Goal: Task Accomplishment & Management: Use online tool/utility

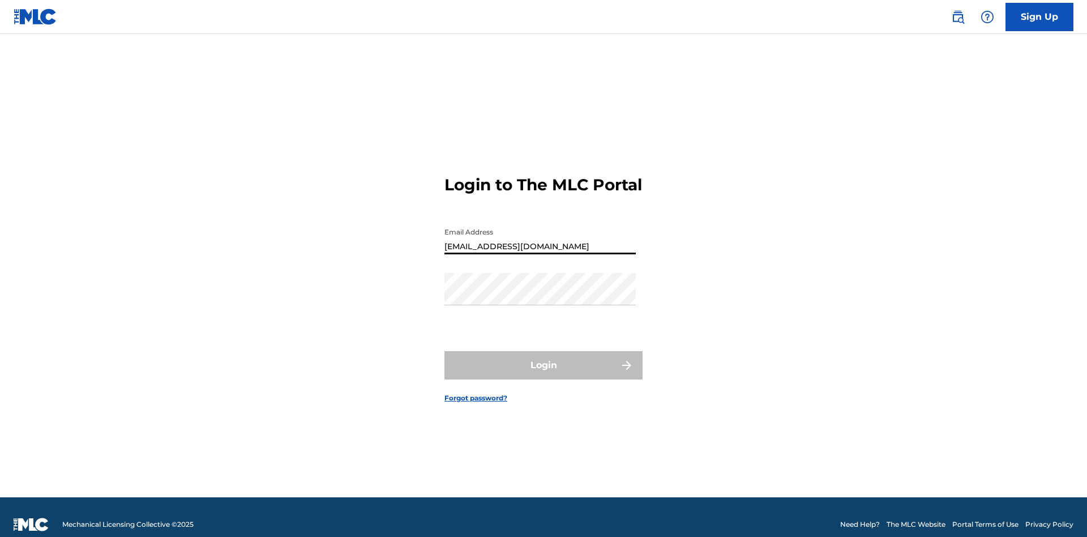
type input "[EMAIL_ADDRESS][DOMAIN_NAME]"
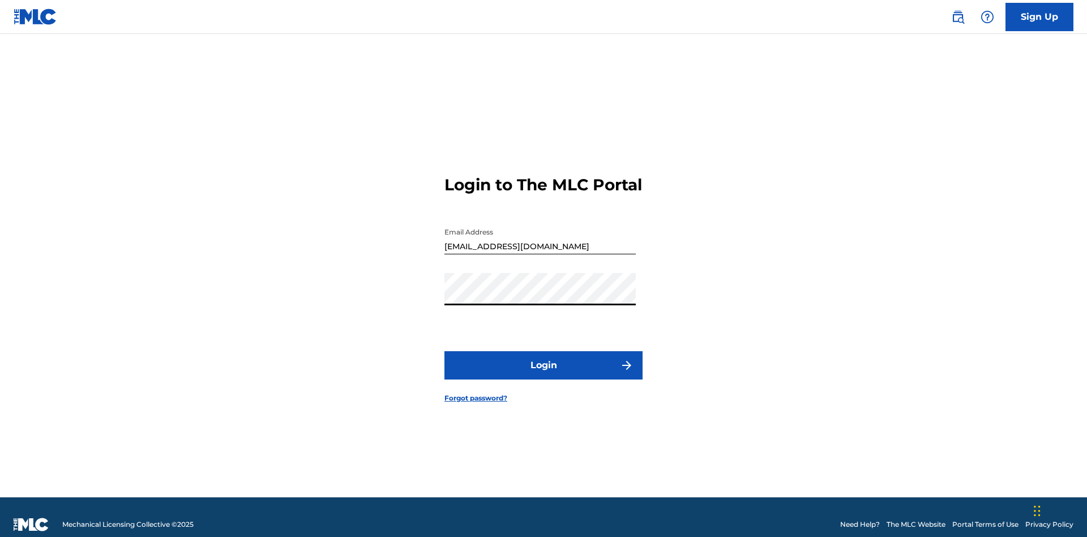
scroll to position [15, 0]
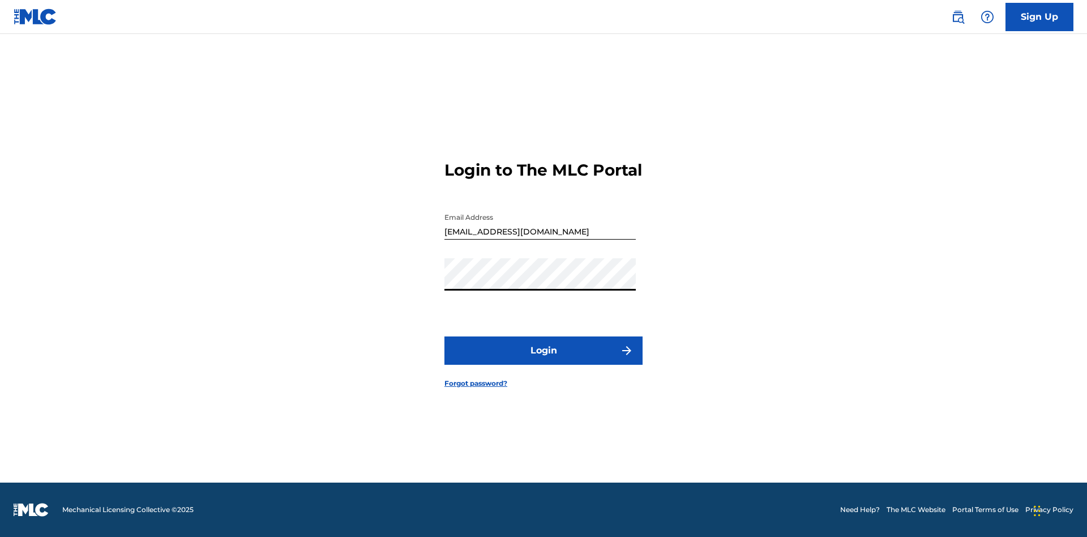
click at [544, 360] on button "Login" at bounding box center [544, 350] width 198 height 28
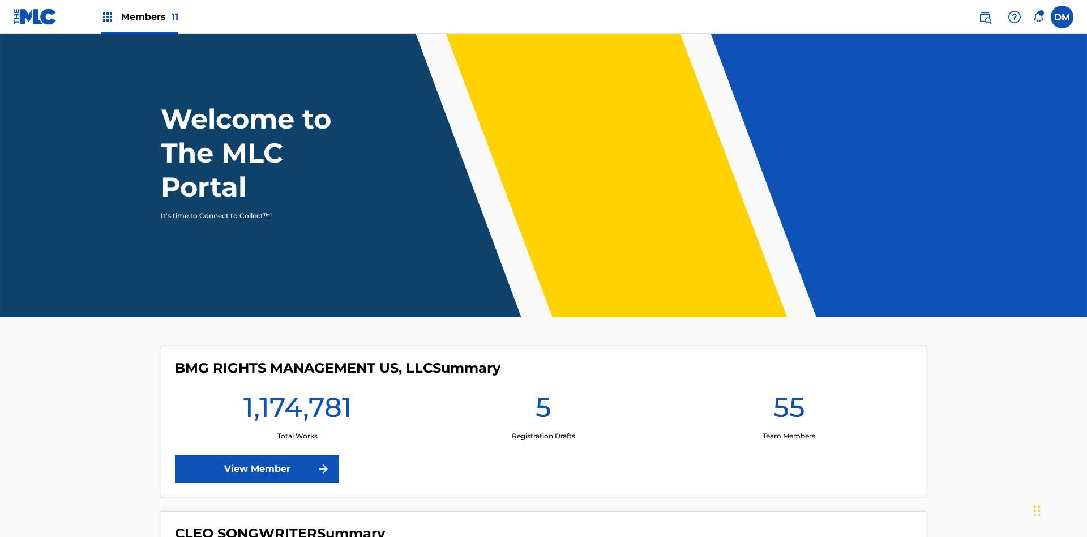
click at [139, 16] on span "Members 11" at bounding box center [149, 16] width 57 height 13
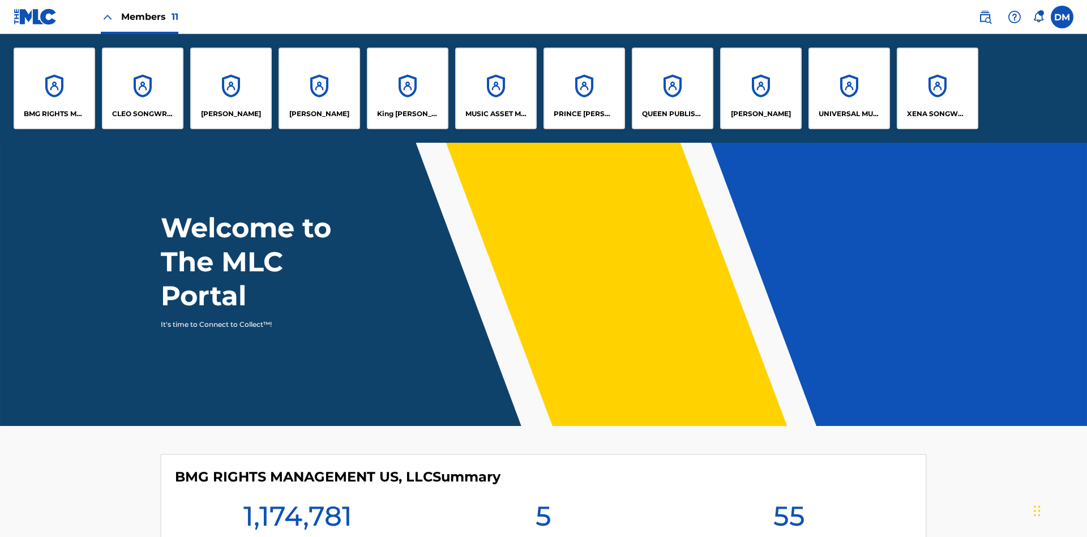
click at [672, 114] on p "QUEEN PUBLISHA" at bounding box center [673, 114] width 62 height 10
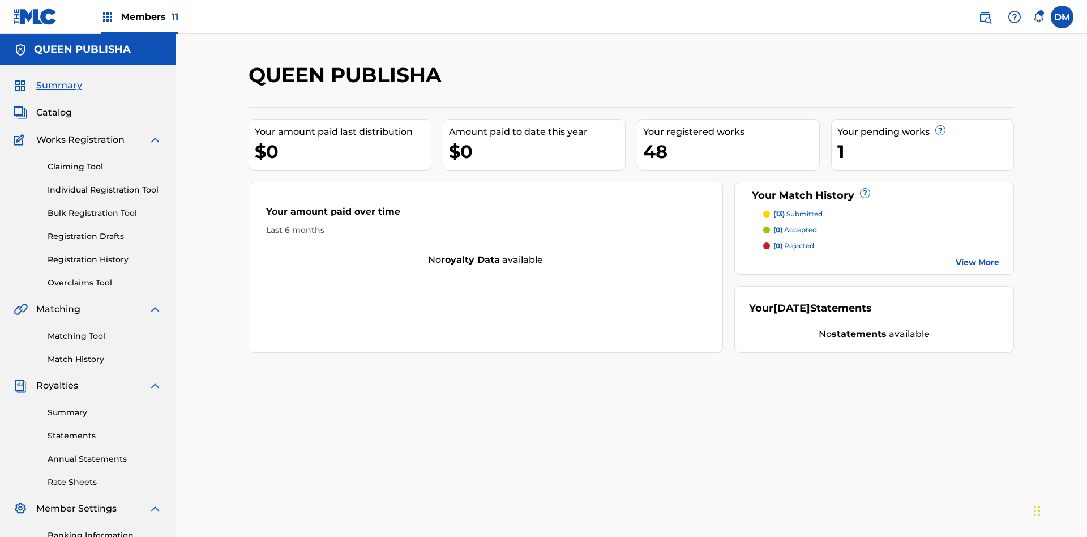
click at [105, 330] on link "Matching Tool" at bounding box center [105, 336] width 114 height 12
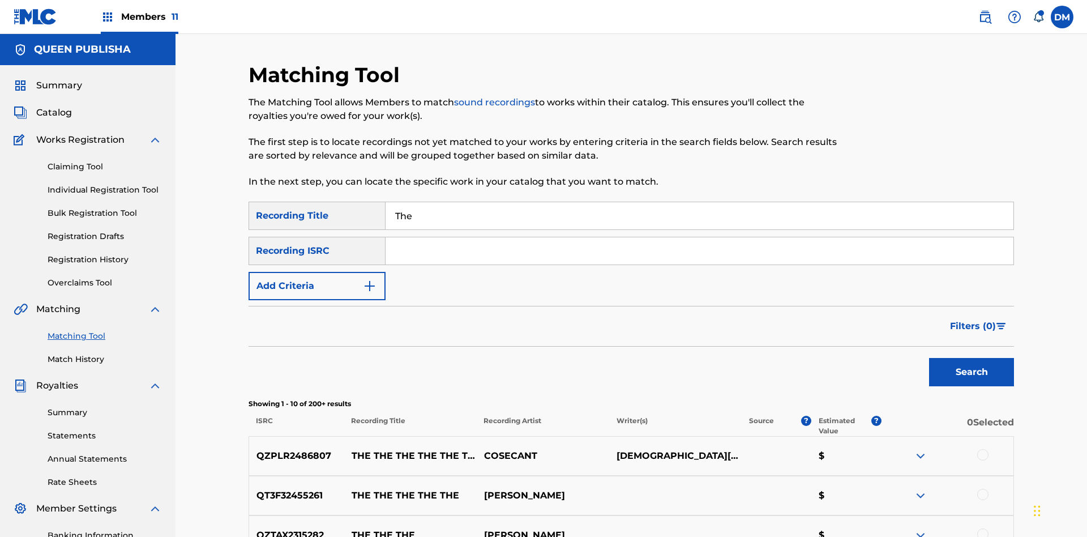
click at [699, 202] on input "The" at bounding box center [700, 215] width 628 height 27
click at [699, 237] on input "Search Form" at bounding box center [700, 250] width 628 height 27
type input "QZPLR2486807"
click at [972, 358] on button "Search" at bounding box center [971, 372] width 85 height 28
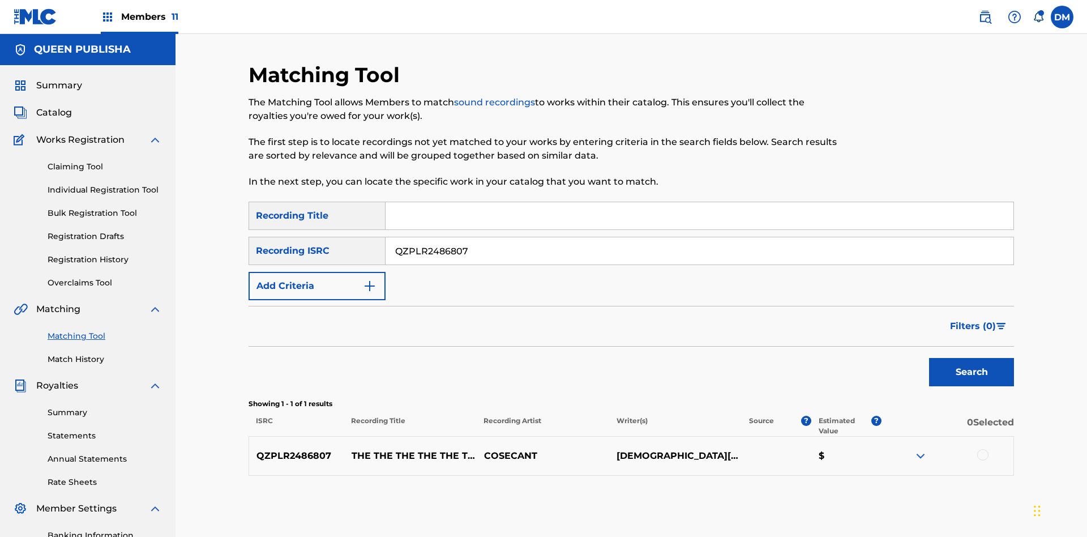
click at [699, 237] on input "QZPLR2486807" at bounding box center [700, 250] width 628 height 27
click at [699, 202] on input "Search Form" at bounding box center [700, 215] width 628 height 27
type input "THE THE THE THE THE THE THE THE"
click at [317, 272] on button "Add Criteria" at bounding box center [317, 286] width 137 height 28
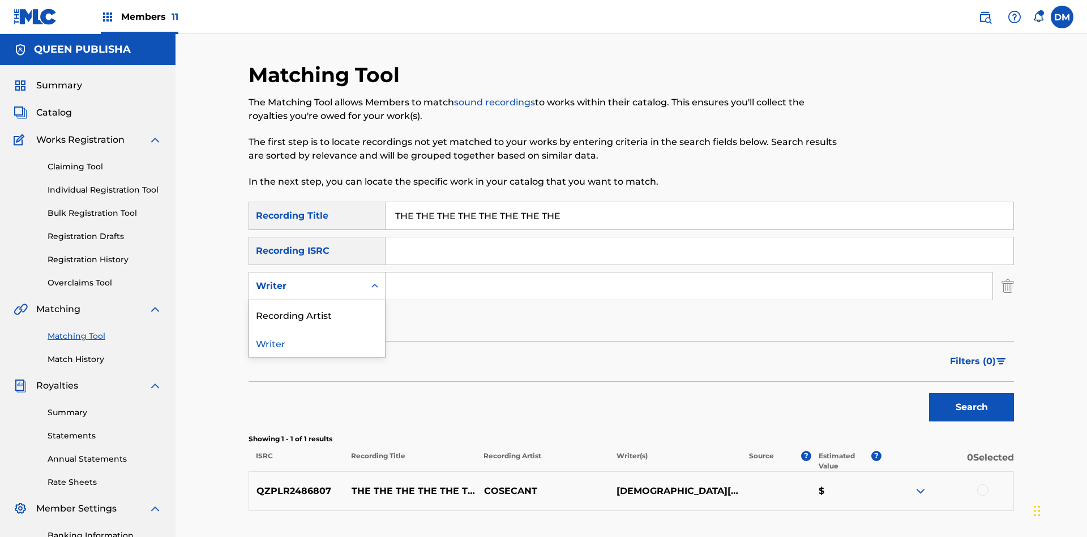
click at [317, 300] on div "Recording Artist" at bounding box center [317, 314] width 136 height 28
click at [317, 307] on button "Add Criteria" at bounding box center [317, 321] width 137 height 28
click at [689, 272] on input "Search Form" at bounding box center [689, 285] width 607 height 27
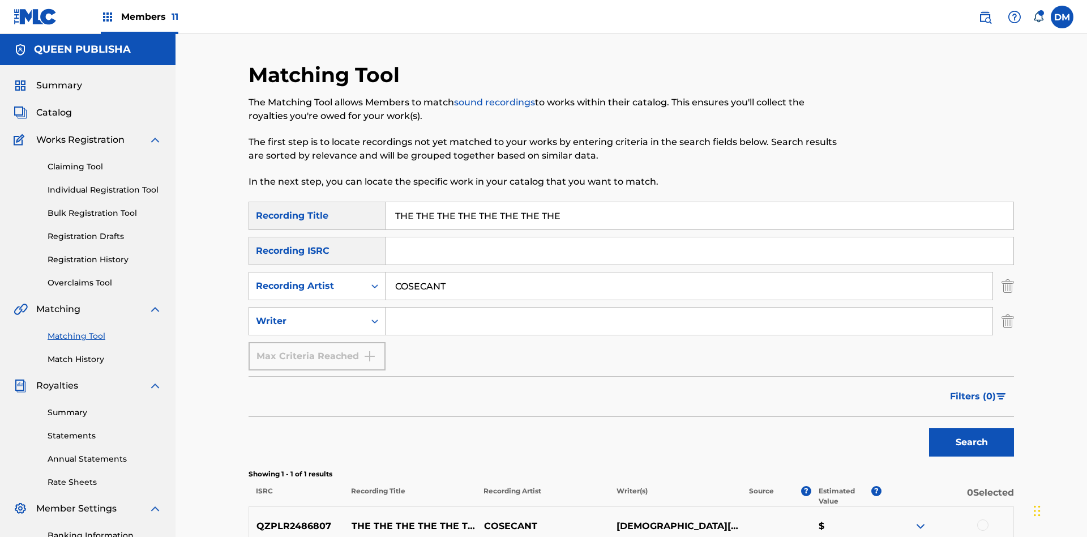
type input "COSECANT"
click at [689, 308] on input "Search Form" at bounding box center [689, 321] width 607 height 27
type input "[DEMOGRAPHIC_DATA][PERSON_NAME]"
click at [972, 428] on button "Search" at bounding box center [971, 442] width 85 height 28
click at [699, 202] on input "THE THE THE THE THE THE THE THE" at bounding box center [700, 215] width 628 height 27
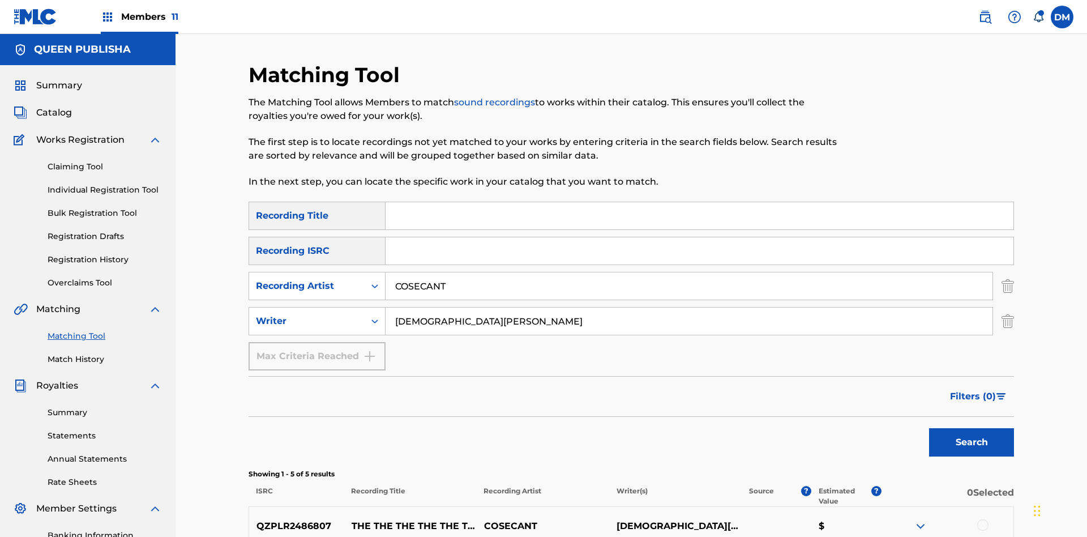
click at [689, 272] on input "COSECANT" at bounding box center [689, 285] width 607 height 27
click at [689, 308] on input "[DEMOGRAPHIC_DATA][PERSON_NAME]" at bounding box center [689, 321] width 607 height 27
click at [699, 202] on input "Search Form" at bounding box center [700, 215] width 628 height 27
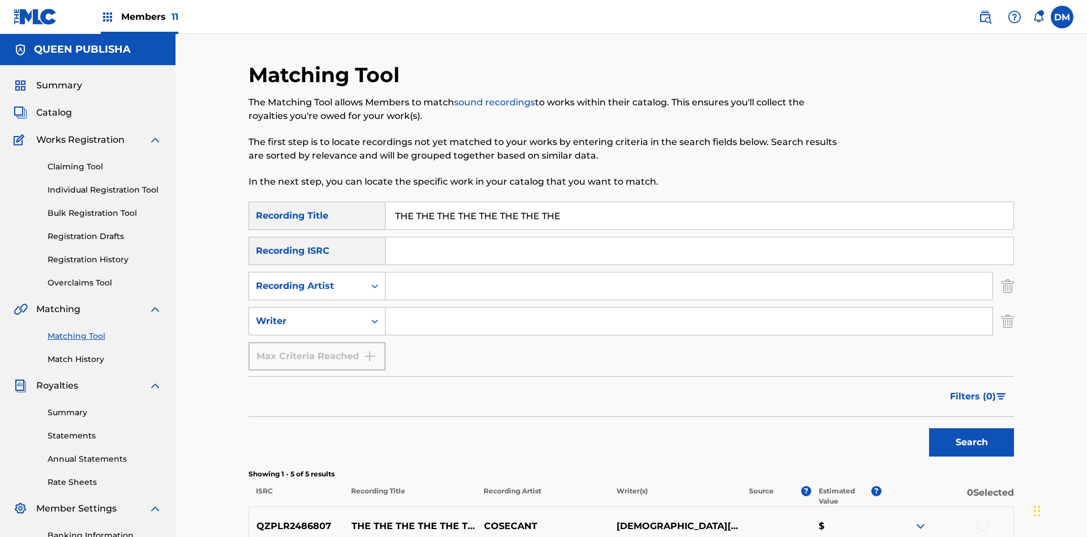
type input "THE THE THE THE THE THE THE THE"
click at [972, 428] on button "Search" at bounding box center [971, 442] width 85 height 28
click at [699, 202] on input "THE THE THE THE THE THE THE THE" at bounding box center [700, 215] width 628 height 27
click at [689, 272] on input "Search Form" at bounding box center [689, 285] width 607 height 27
type input "COSECANT"
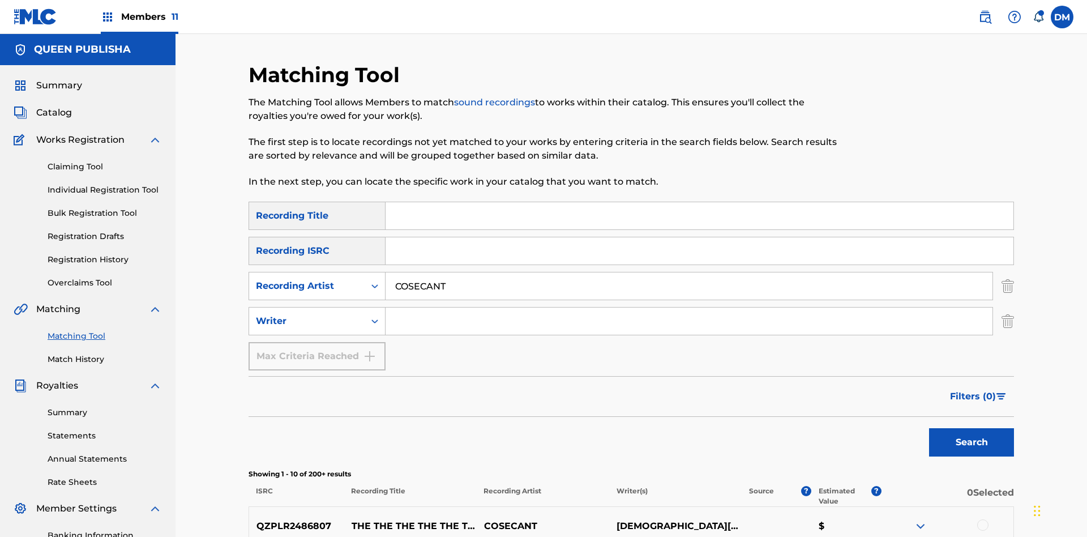
click at [972, 428] on button "Search" at bounding box center [971, 442] width 85 height 28
click at [689, 272] on input "COSECANT" at bounding box center [689, 285] width 607 height 27
click at [689, 308] on input "Search Form" at bounding box center [689, 321] width 607 height 27
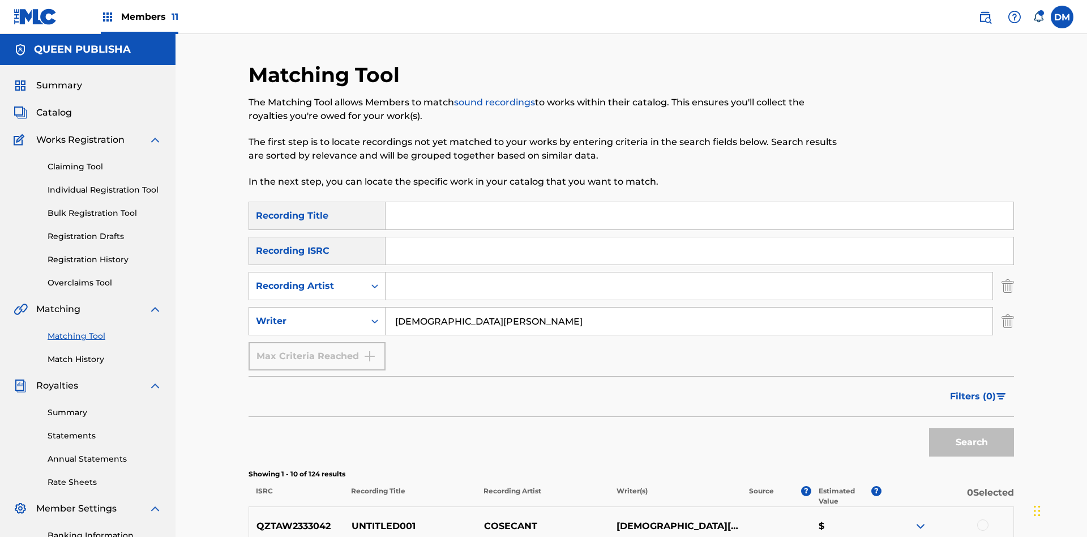
type input "[DEMOGRAPHIC_DATA][PERSON_NAME]"
click at [972, 428] on button "Search" at bounding box center [971, 442] width 85 height 28
click at [689, 308] on input "[DEMOGRAPHIC_DATA][PERSON_NAME]" at bounding box center [689, 321] width 607 height 27
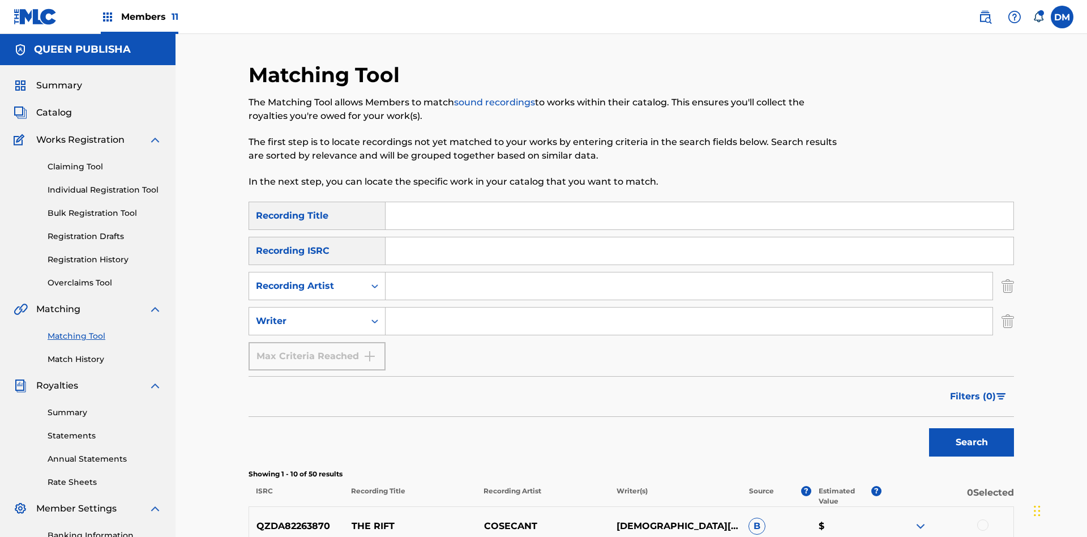
click at [983, 519] on div at bounding box center [982, 524] width 11 height 11
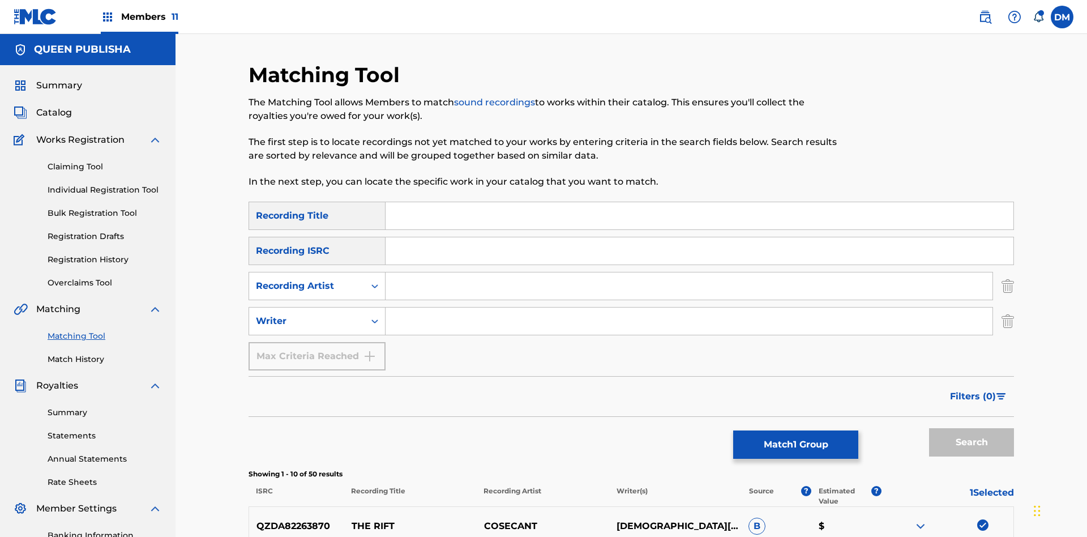
click at [796, 445] on button "Match 1 Group" at bounding box center [795, 444] width 125 height 28
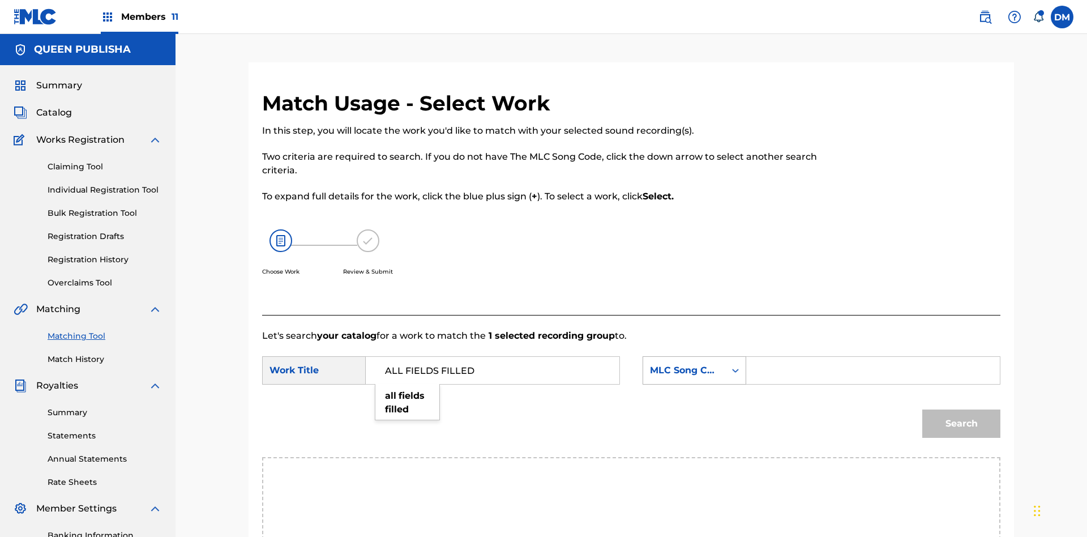
type input "ALL FIELDS FILLED"
click at [694, 364] on div "MLC Song Code" at bounding box center [684, 371] width 69 height 14
click at [694, 413] on div "ISWC" at bounding box center [694, 427] width 103 height 28
click at [962, 409] on button "Search" at bounding box center [962, 423] width 78 height 28
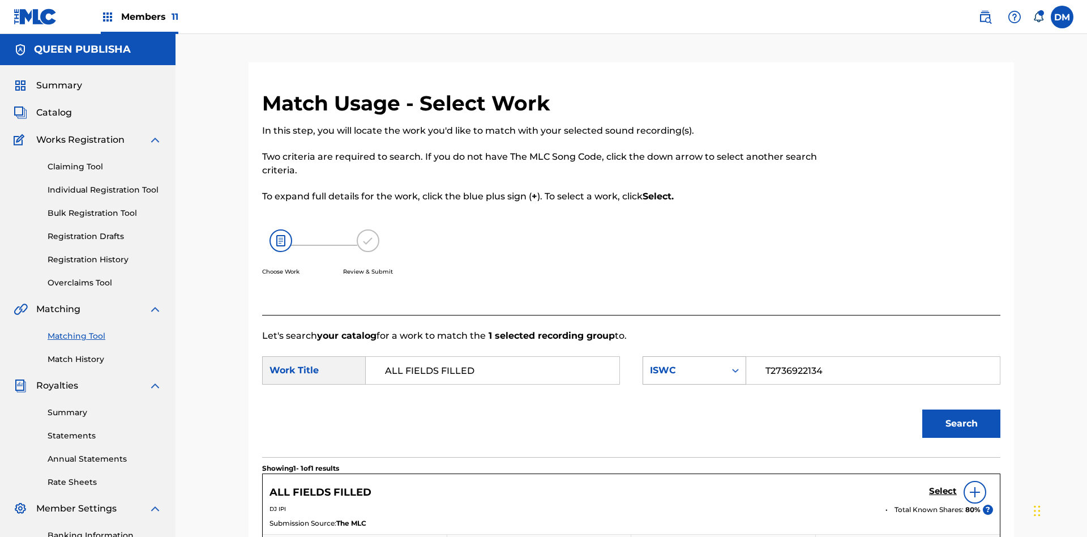
click at [873, 357] on input "T2736922134" at bounding box center [873, 370] width 234 height 27
click at [694, 364] on div "ISWC" at bounding box center [684, 371] width 69 height 14
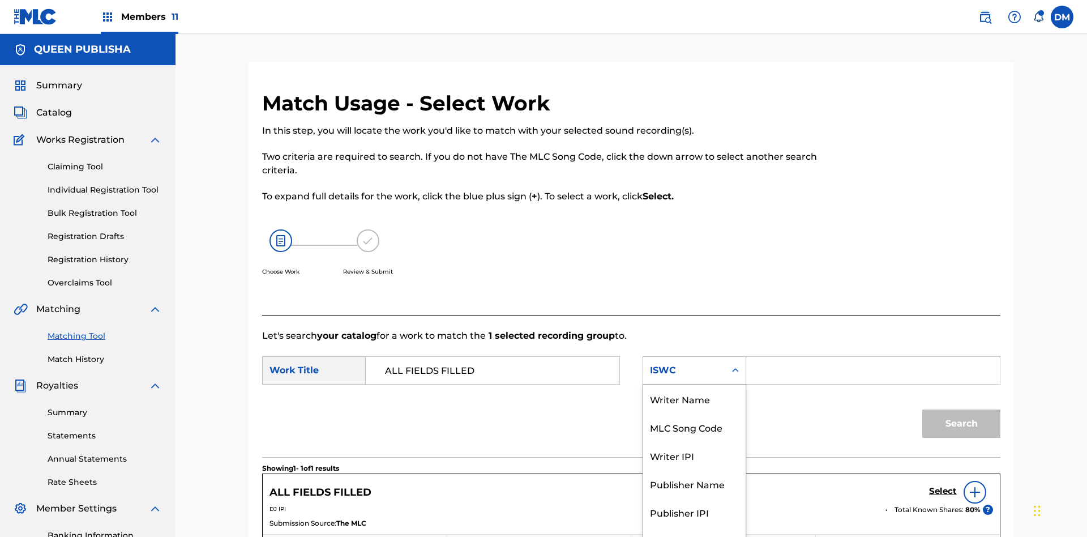
click at [694, 413] on div "MLC Song Code" at bounding box center [694, 427] width 103 height 28
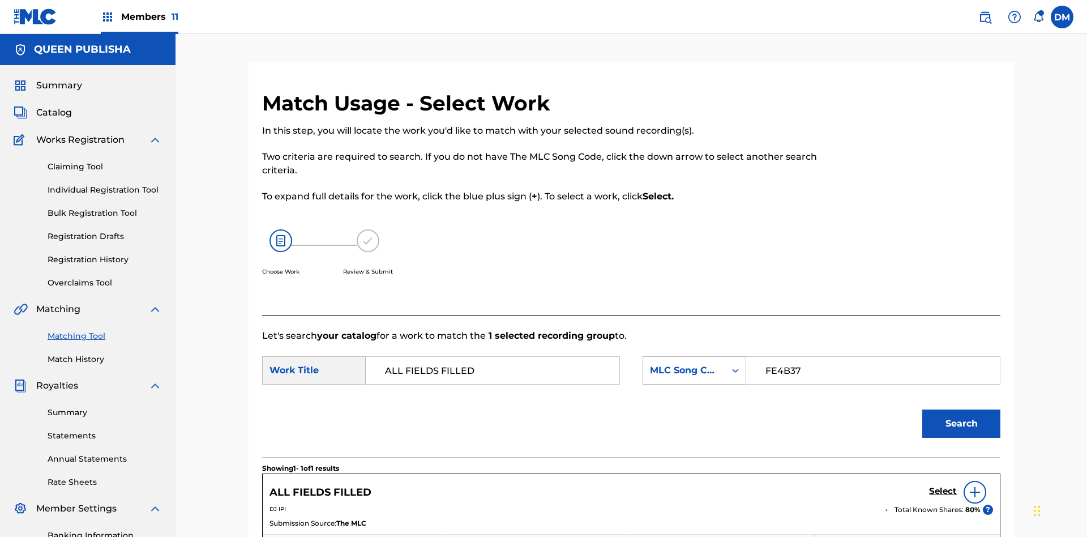
click at [962, 409] on button "Search" at bounding box center [962, 423] width 78 height 28
click at [873, 357] on input "FE4B37" at bounding box center [873, 370] width 234 height 27
click at [694, 364] on div "MLC Song Code" at bounding box center [684, 371] width 69 height 14
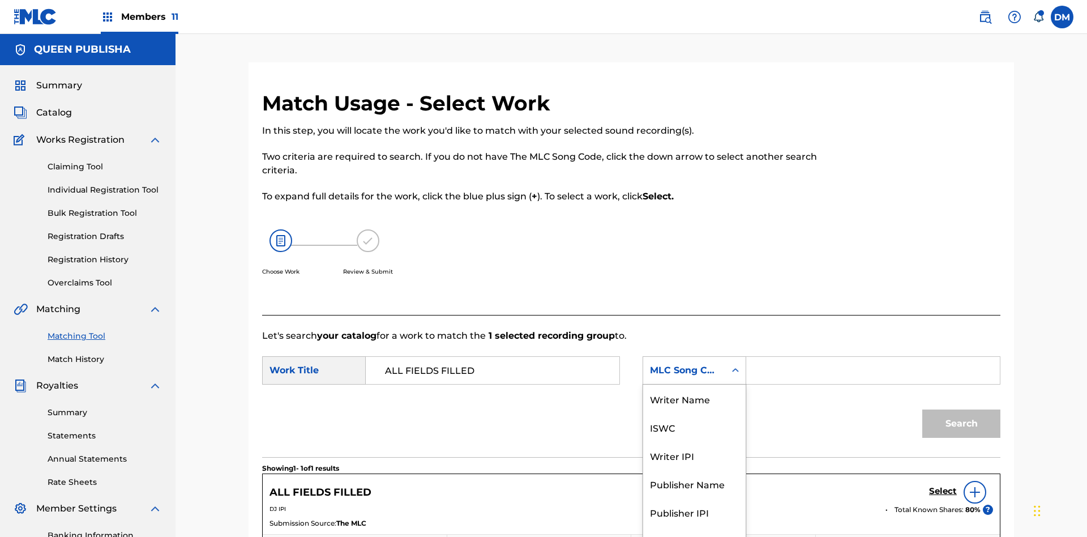
click at [694, 399] on div "Writer Name" at bounding box center [694, 399] width 103 height 28
click at [873, 357] on input "Search Form" at bounding box center [873, 370] width 234 height 27
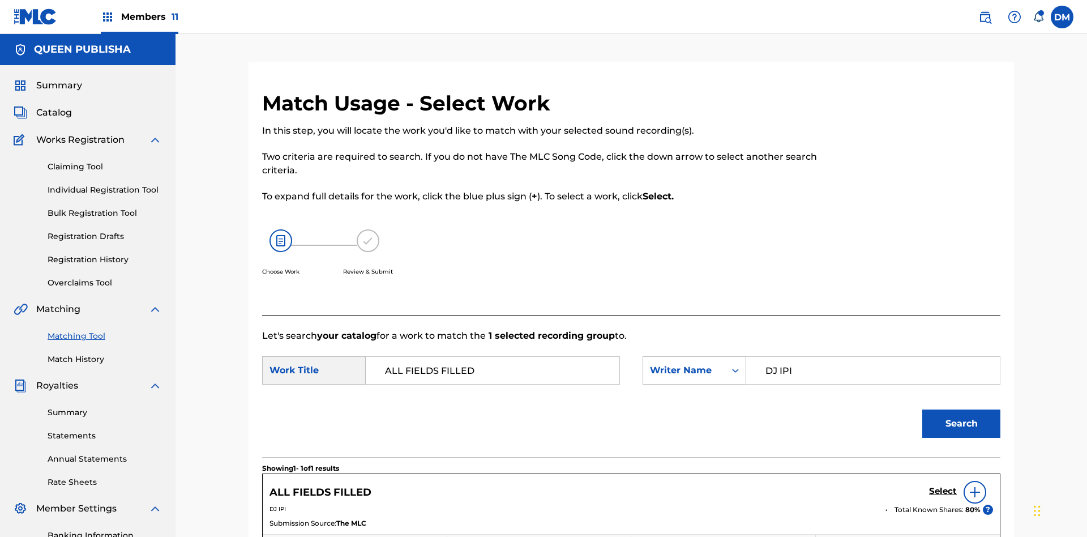
type input "DJ IPI"
click at [962, 409] on button "Search" at bounding box center [962, 423] width 78 height 28
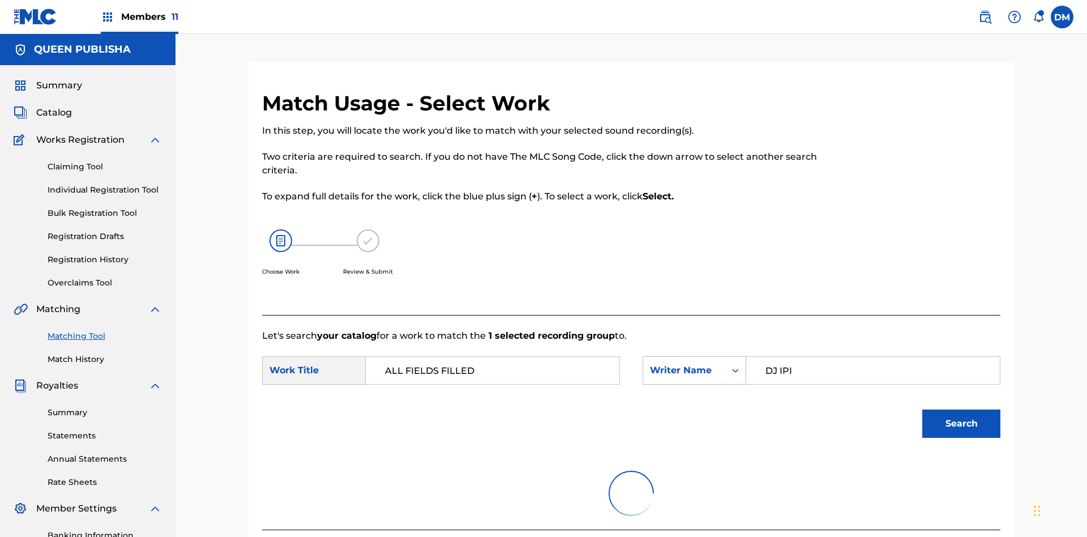
click at [873, 357] on input "DJ IPI" at bounding box center [873, 370] width 234 height 27
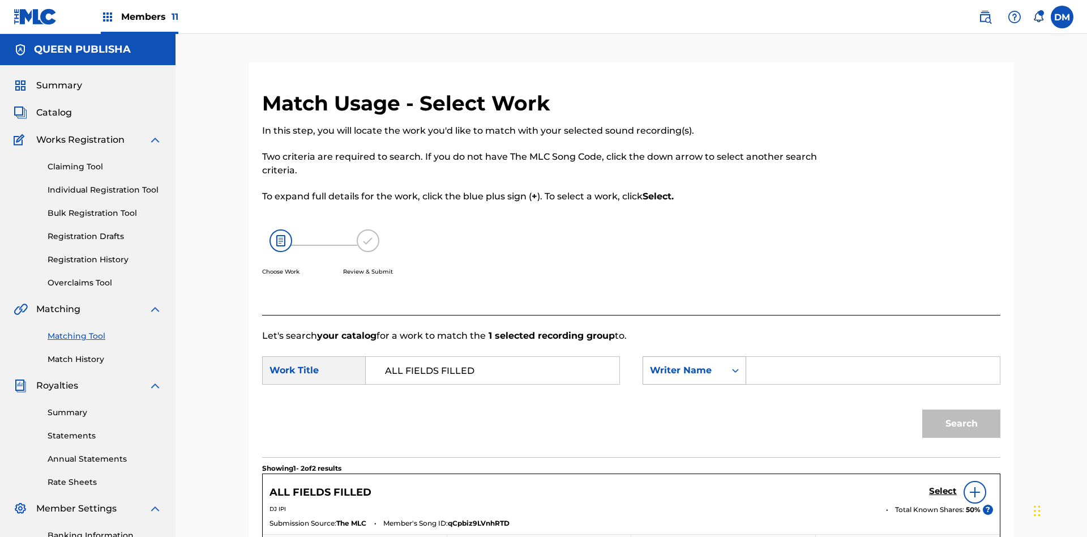
click at [694, 364] on div "Writer Name" at bounding box center [684, 371] width 69 height 14
click at [694, 441] on div "Writer IPI" at bounding box center [694, 455] width 103 height 28
type input "00280959528"
click at [962, 409] on button "Search" at bounding box center [962, 423] width 78 height 28
click at [873, 357] on input "00280959528" at bounding box center [873, 370] width 234 height 27
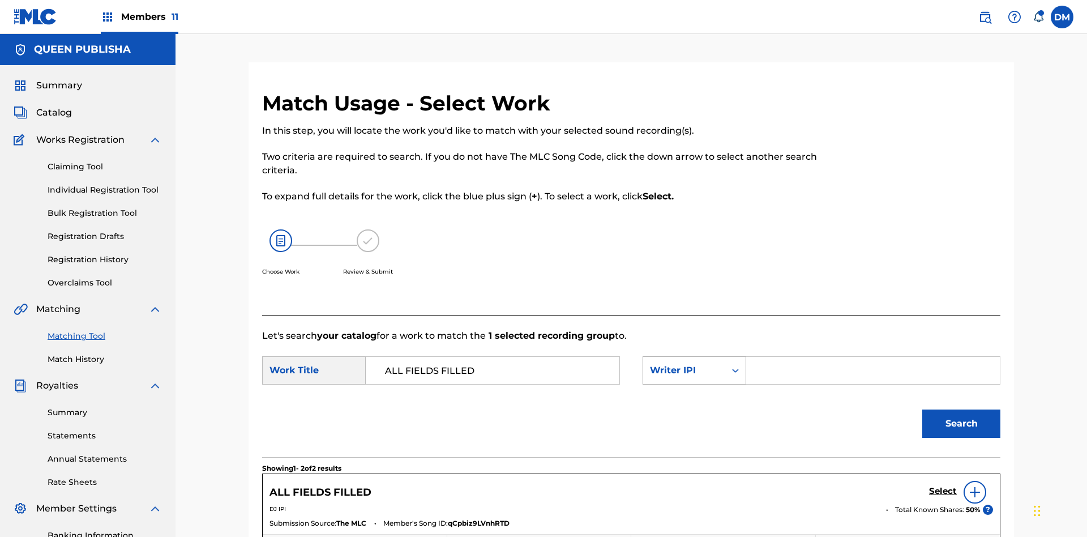
click at [694, 364] on div "Writer IPI" at bounding box center [684, 371] width 69 height 14
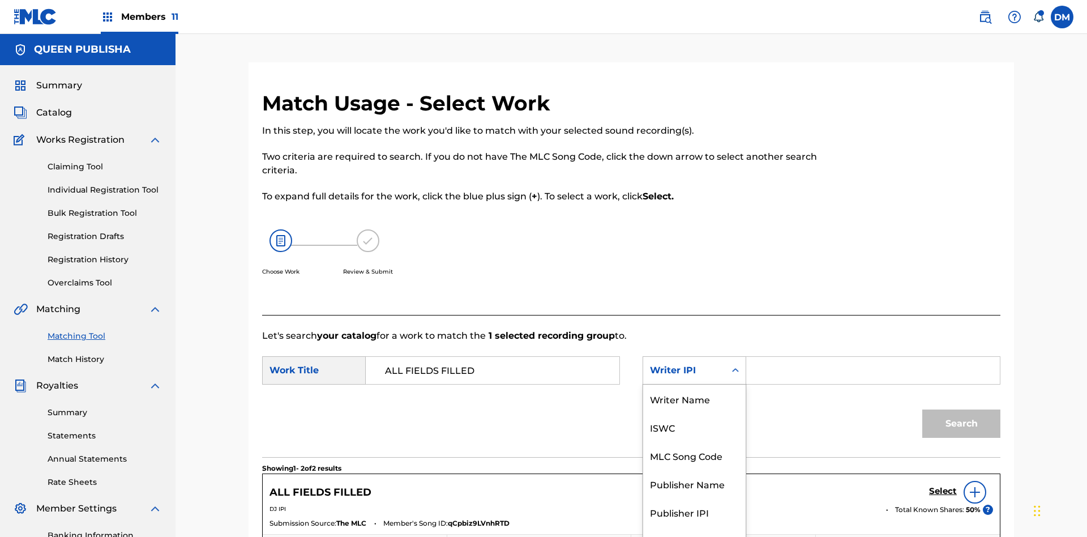
click at [694, 469] on div "Publisher Name" at bounding box center [694, 483] width 103 height 28
click at [962, 409] on button "Search" at bounding box center [962, 423] width 78 height 28
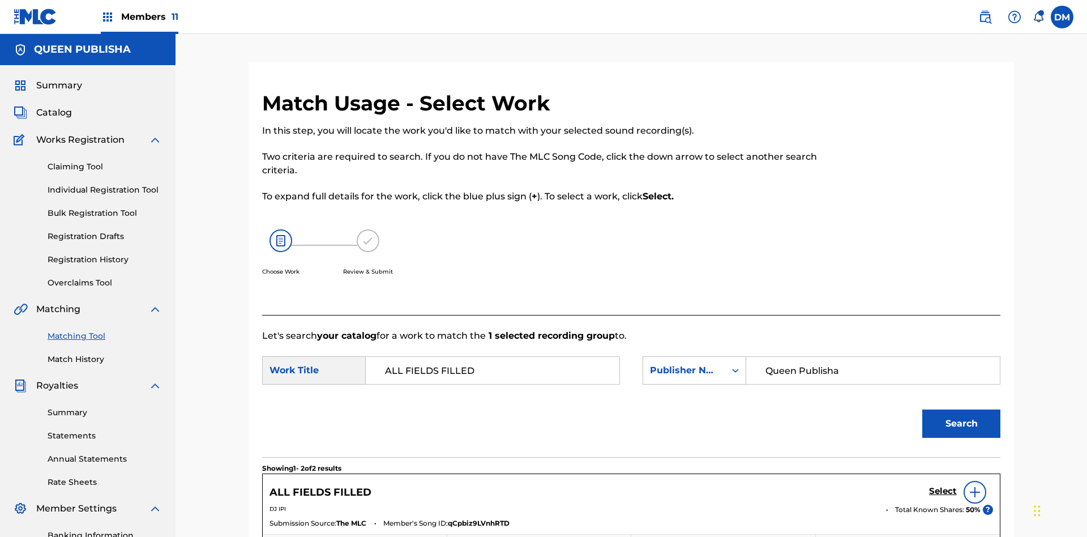
click at [873, 357] on input "Queen Publisha" at bounding box center [873, 370] width 234 height 27
click at [694, 364] on div "Publisher Name" at bounding box center [684, 371] width 69 height 14
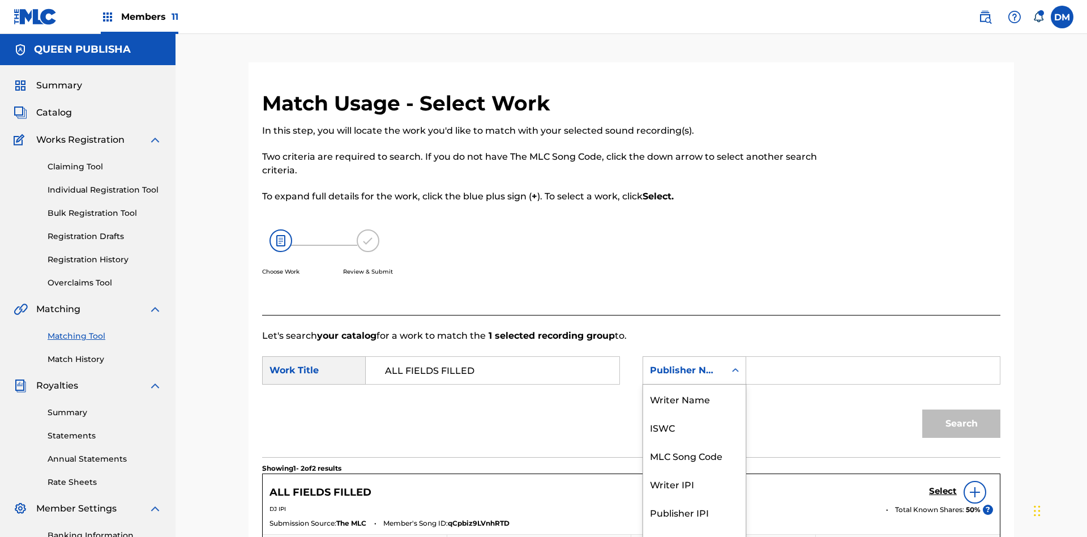
click at [694, 498] on div "Publisher IPI" at bounding box center [694, 512] width 103 height 28
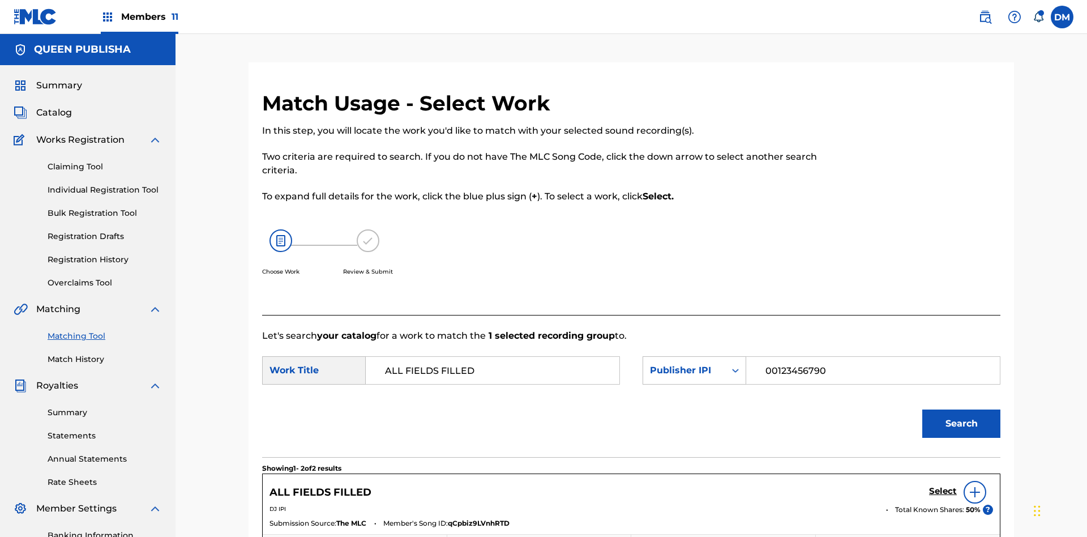
click at [962, 409] on button "Search" at bounding box center [962, 423] width 78 height 28
click at [873, 357] on input "00123456790" at bounding box center [873, 370] width 234 height 27
click at [694, 364] on div "Publisher IPI" at bounding box center [684, 371] width 69 height 14
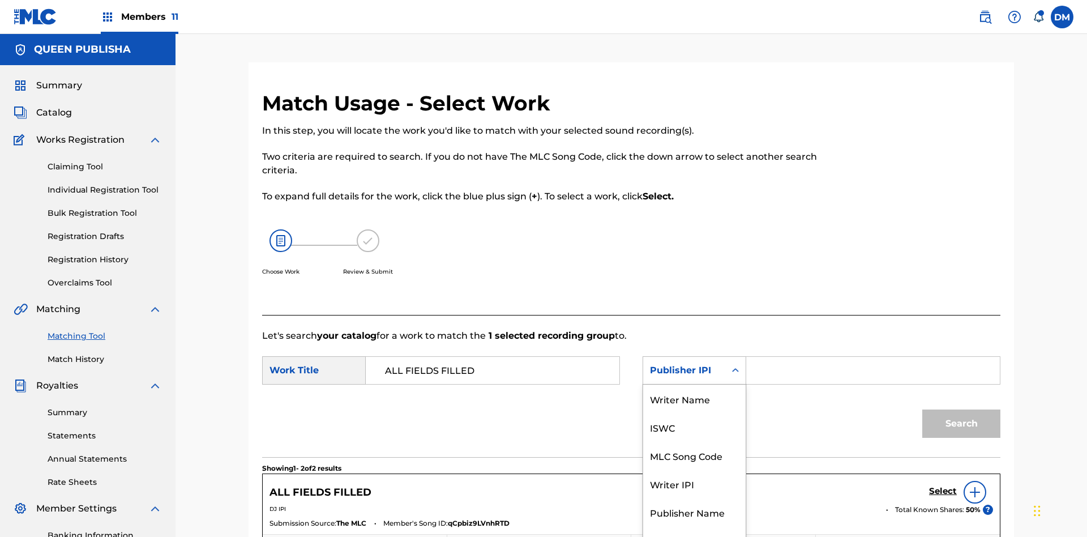
click at [694, 526] on div "MLC Publisher Number" at bounding box center [694, 547] width 103 height 42
click at [962, 409] on button "Search" at bounding box center [962, 423] width 78 height 28
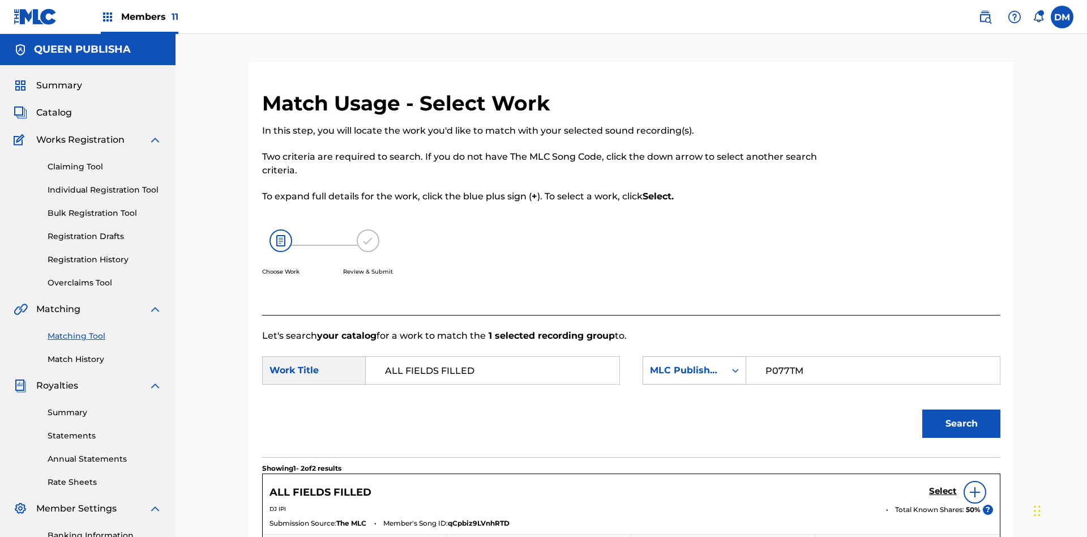
click at [873, 357] on input "P077TM" at bounding box center [873, 370] width 234 height 27
click at [943, 486] on h5 "Select" at bounding box center [943, 491] width 28 height 11
